Goal: Task Accomplishment & Management: Manage account settings

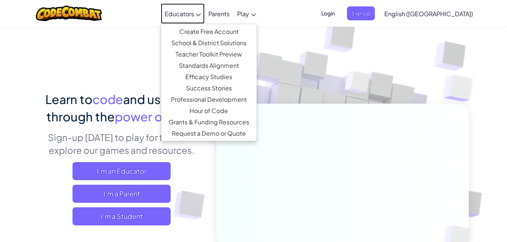
click at [201, 18] on link "Educators" at bounding box center [183, 13] width 44 height 20
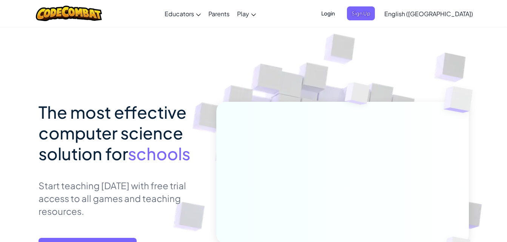
click at [339, 18] on span "Login" at bounding box center [327, 13] width 23 height 14
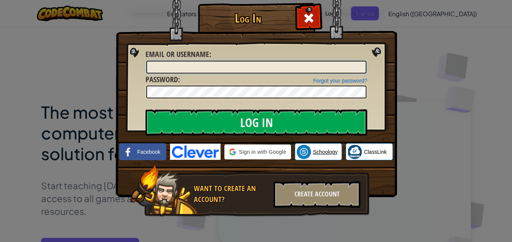
type input "BraylonS69937"
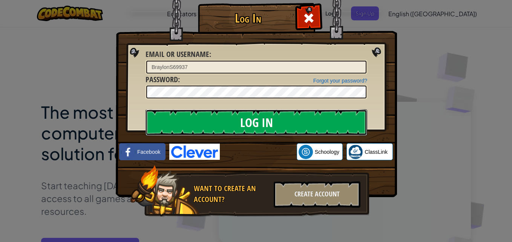
click at [264, 121] on input "Log In" at bounding box center [257, 122] width 222 height 26
